Goal: Information Seeking & Learning: Learn about a topic

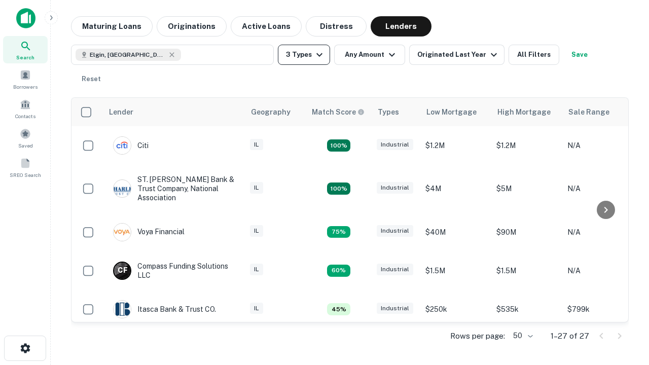
click at [304, 55] on button "3 Types" at bounding box center [304, 55] width 52 height 20
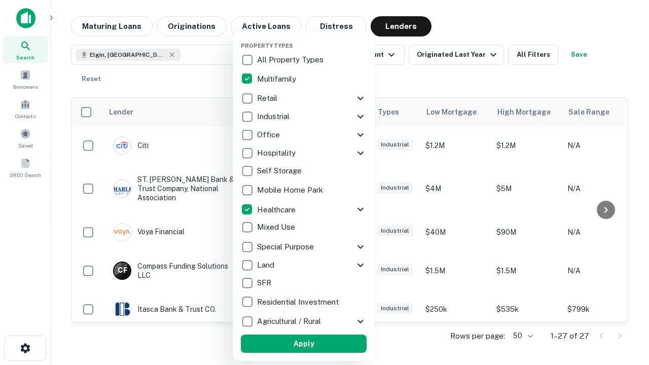
click at [304, 344] on button "Apply" at bounding box center [304, 344] width 126 height 18
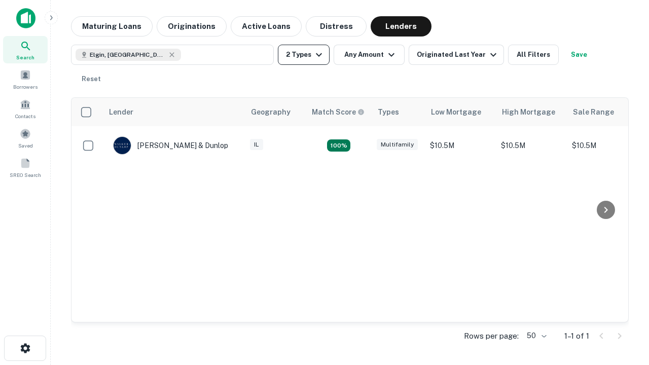
click at [304, 55] on button "2 Types" at bounding box center [304, 55] width 52 height 20
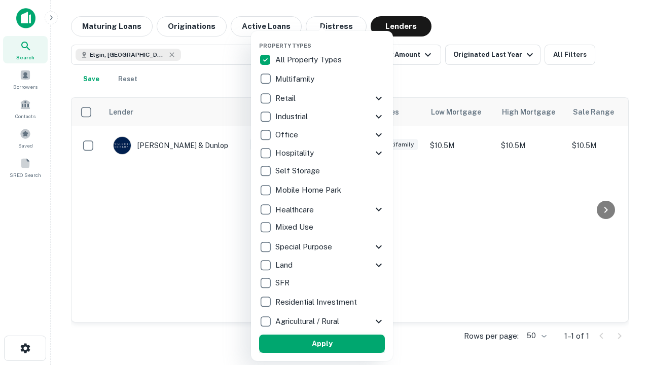
click at [322, 344] on button "Apply" at bounding box center [322, 344] width 126 height 18
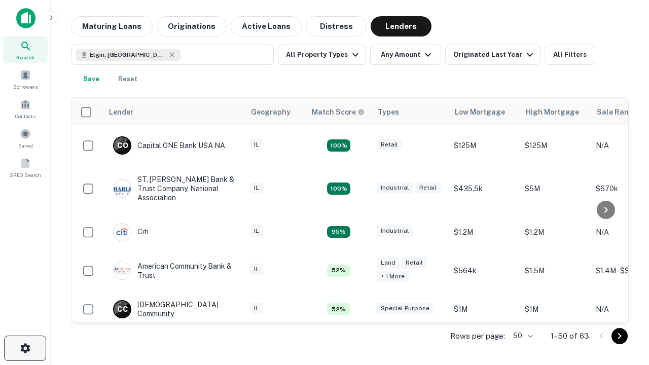
click at [25, 348] on icon "button" at bounding box center [25, 348] width 12 height 12
